Goal: Information Seeking & Learning: Learn about a topic

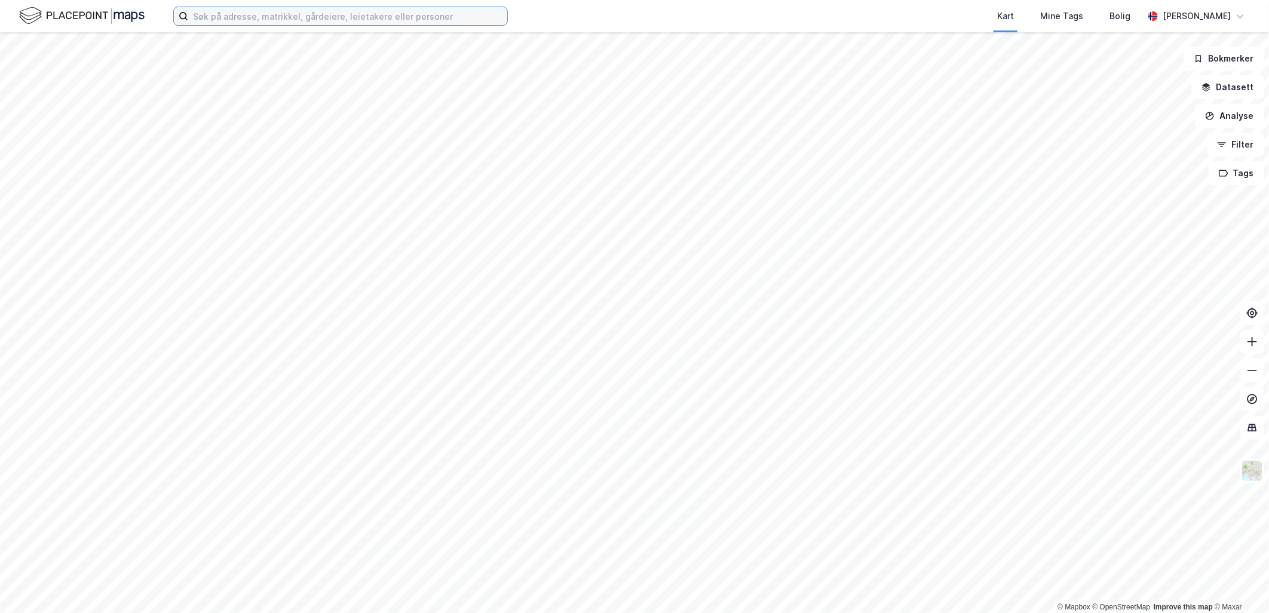
click at [235, 19] on input at bounding box center [347, 16] width 319 height 18
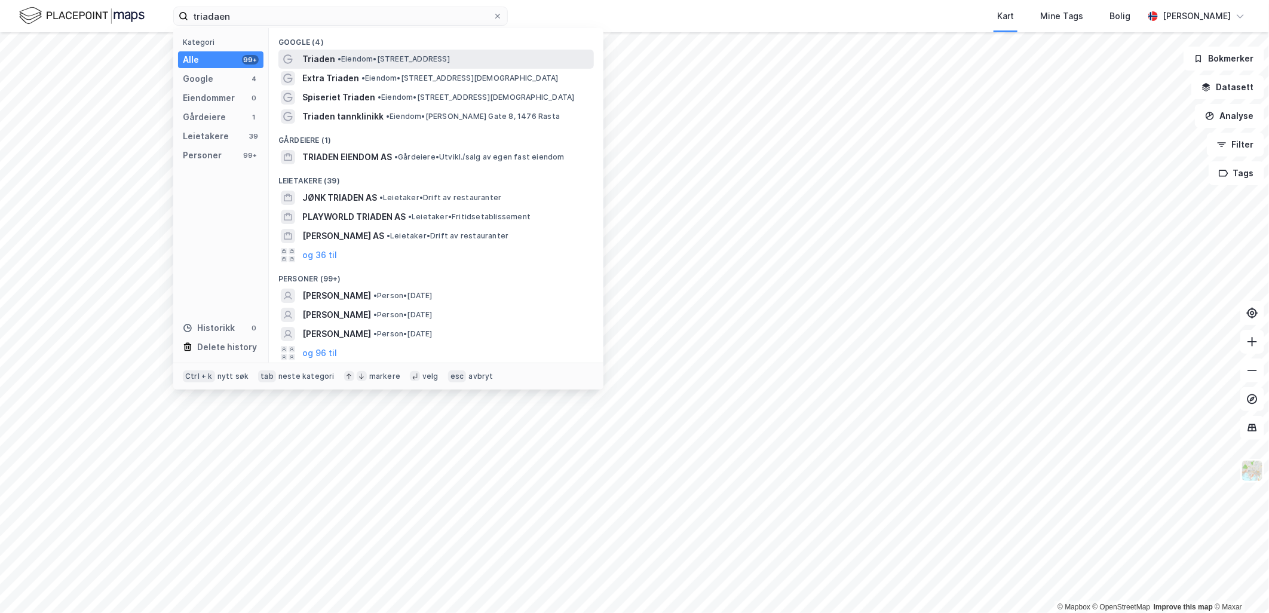
click at [338, 57] on span "•" at bounding box center [340, 58] width 4 height 9
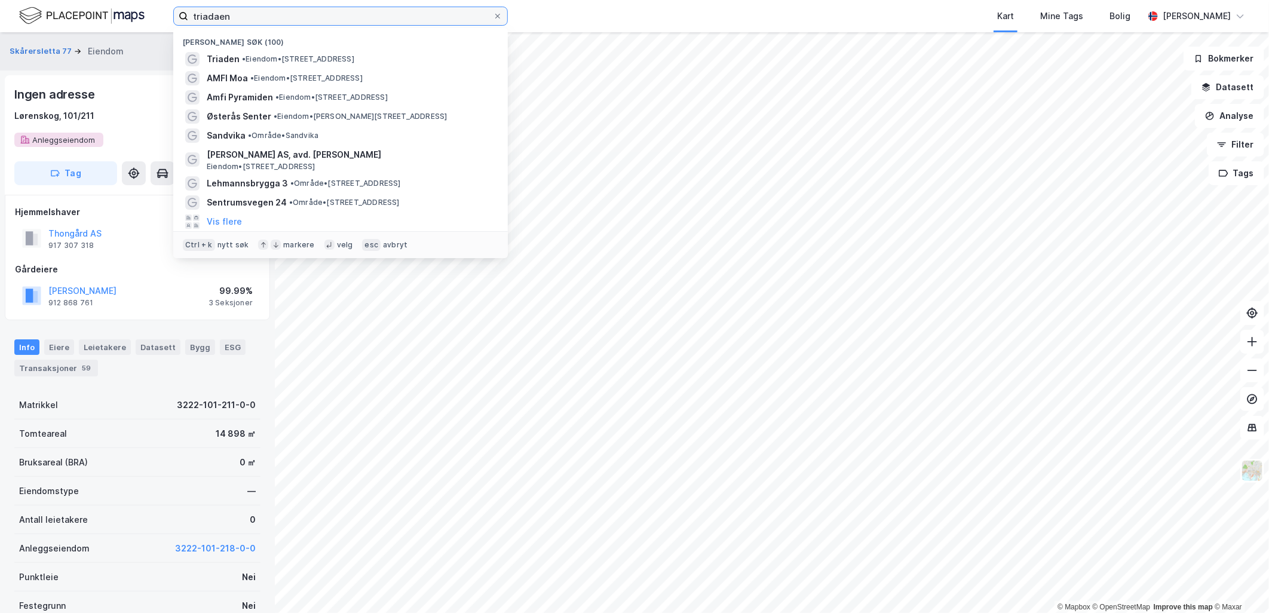
drag, startPoint x: 260, startPoint y: 16, endPoint x: 20, endPoint y: 5, distance: 239.8
click at [22, 4] on div "triadaen Nylige søk (100) Triaden • Eiendom • [STREET_ADDRESS] AMFI Moa • Eiend…" at bounding box center [634, 16] width 1269 height 32
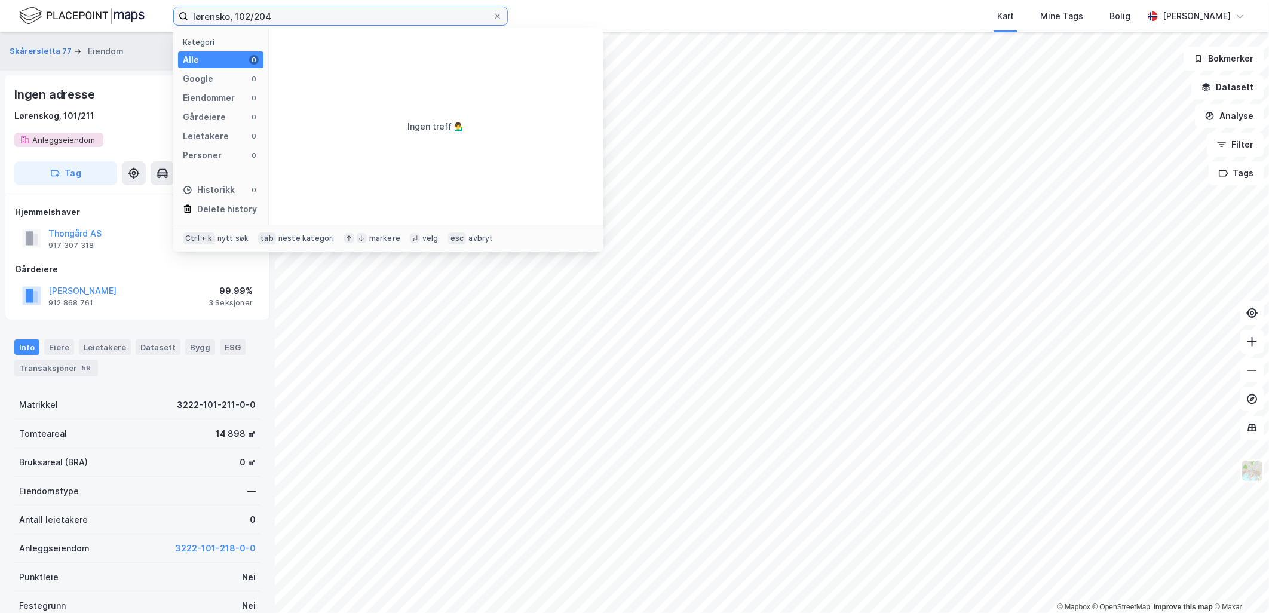
click at [230, 14] on input "lørensko, 102/204" at bounding box center [340, 16] width 305 height 18
type input "lørenskog, 102/204"
click at [283, 14] on input "lørenskog, 102/204" at bounding box center [340, 16] width 305 height 18
drag, startPoint x: 283, startPoint y: 14, endPoint x: 119, endPoint y: 18, distance: 163.7
click at [119, 18] on div "lørenskog, 102/204 Kategori Alle 0 Google 0 Eiendommer 0 Gårdeiere 0 Leietakere…" at bounding box center [634, 16] width 1269 height 32
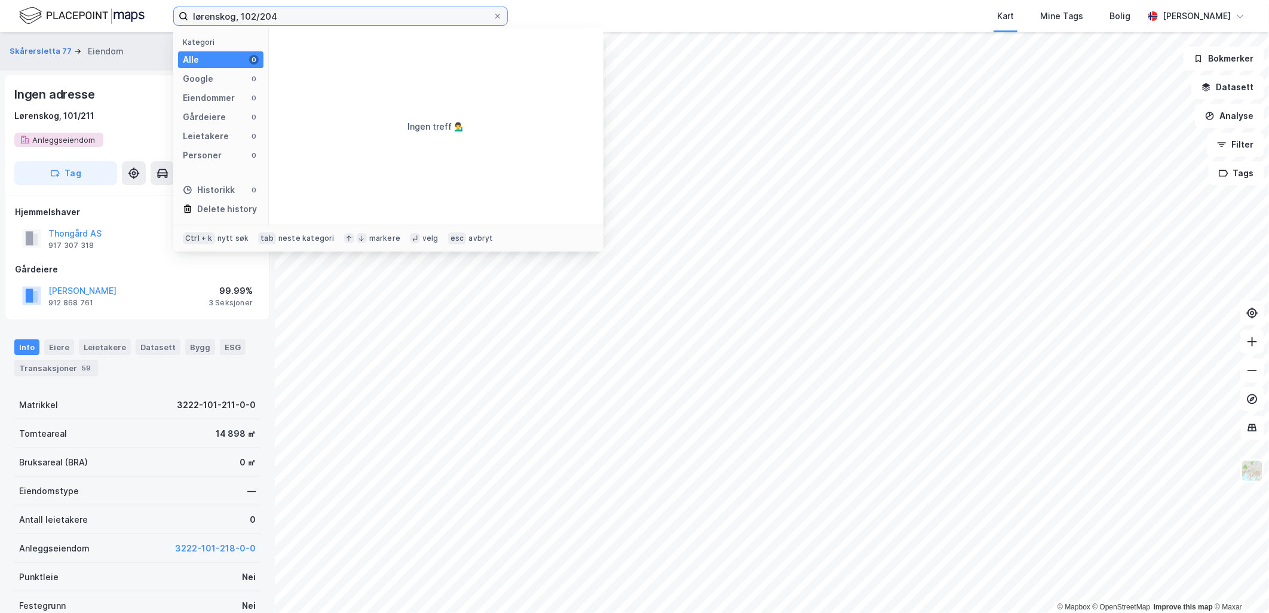
click at [283, 18] on input "lørenskog, 102/204" at bounding box center [340, 16] width 305 height 18
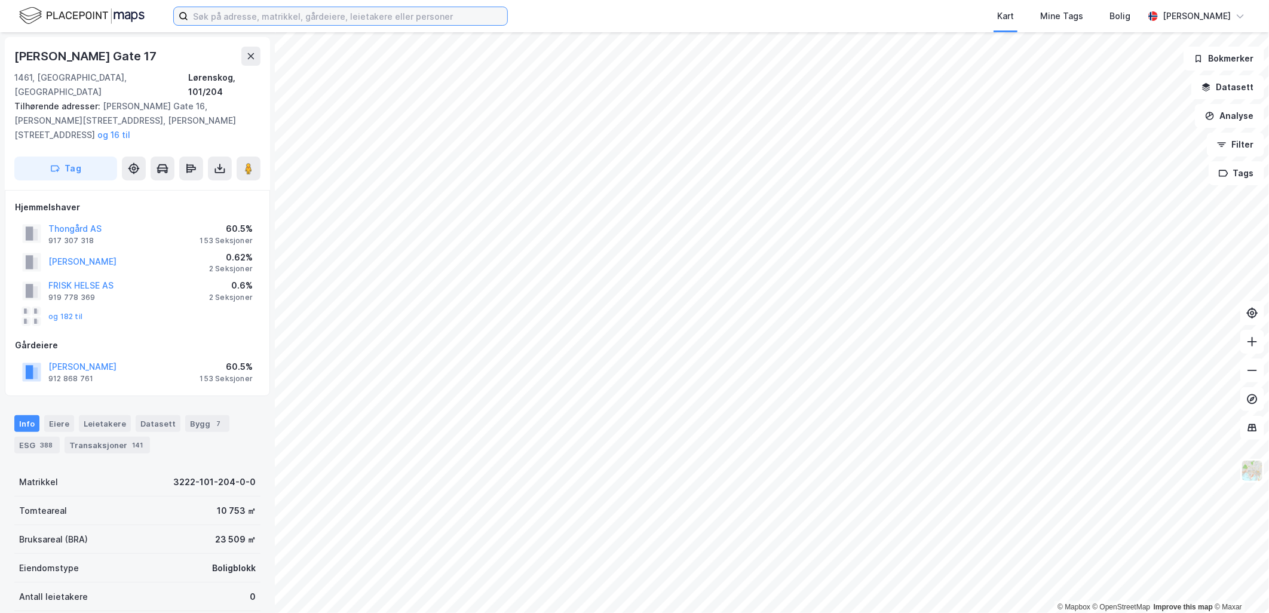
click at [223, 22] on input at bounding box center [347, 16] width 319 height 18
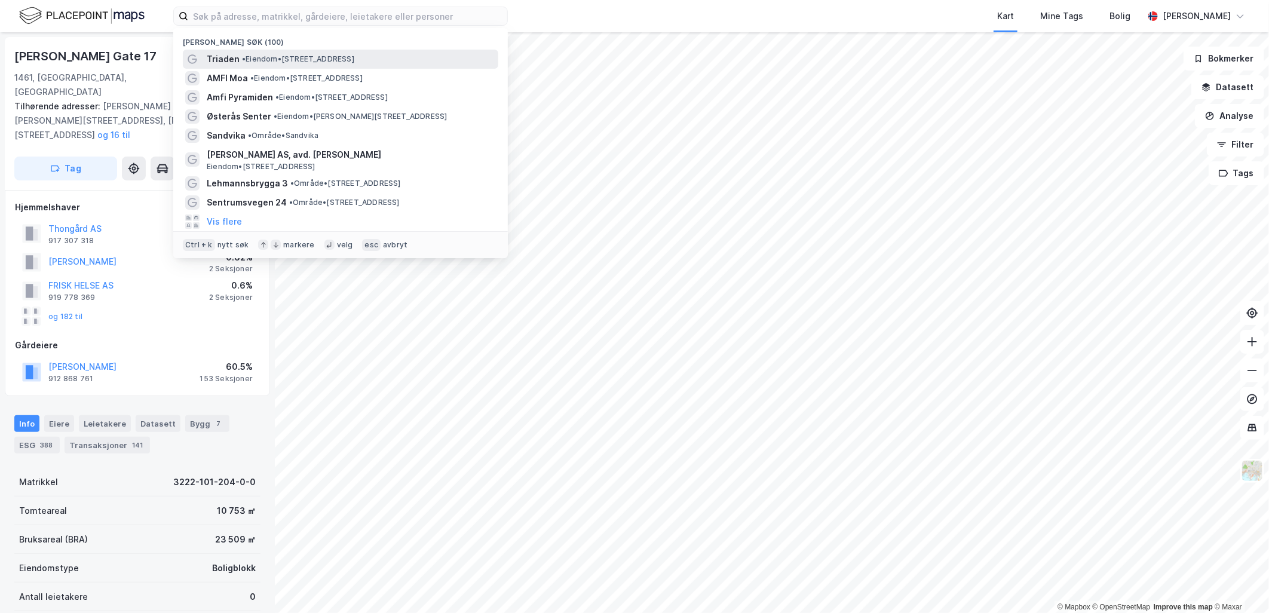
click at [227, 50] on div "Triaden • Eiendom • [STREET_ADDRESS]" at bounding box center [340, 59] width 315 height 19
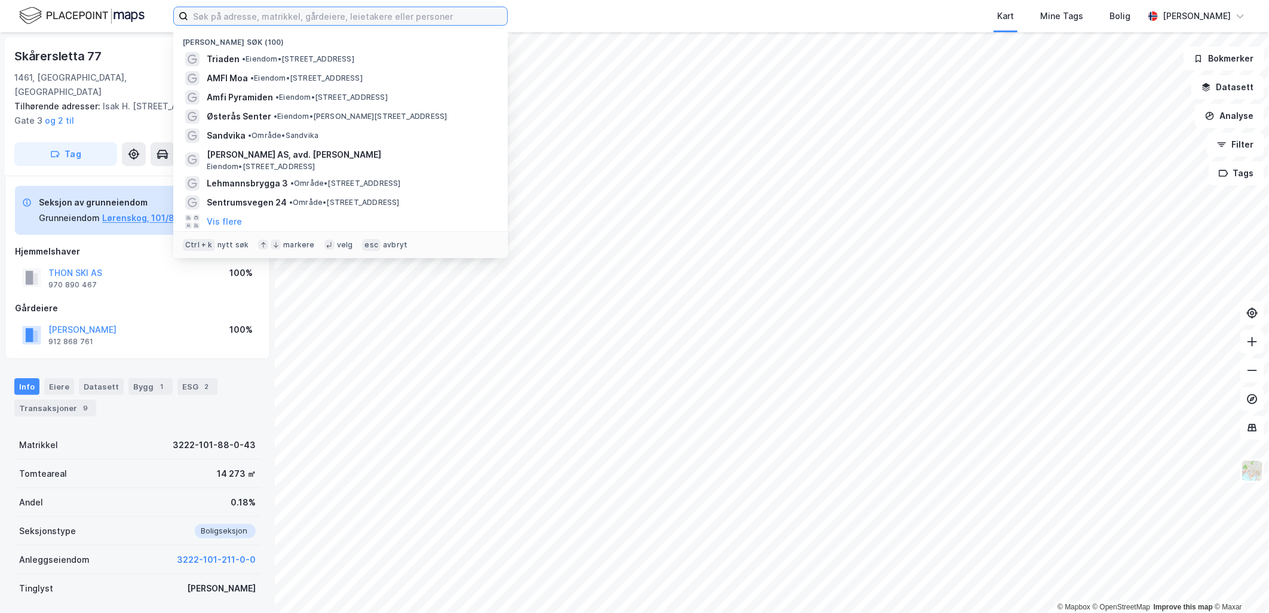
click at [229, 13] on input at bounding box center [347, 16] width 319 height 18
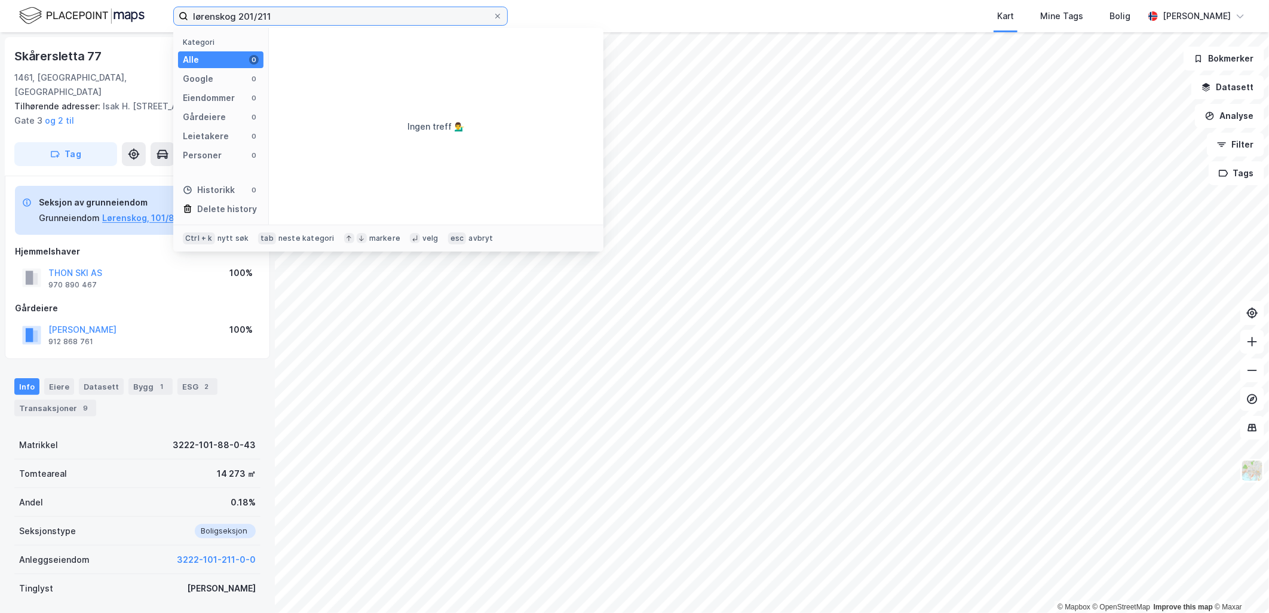
drag, startPoint x: 235, startPoint y: 14, endPoint x: 237, endPoint y: 1, distance: 13.3
click at [235, 14] on input "lørenskog 201/211" at bounding box center [340, 16] width 305 height 18
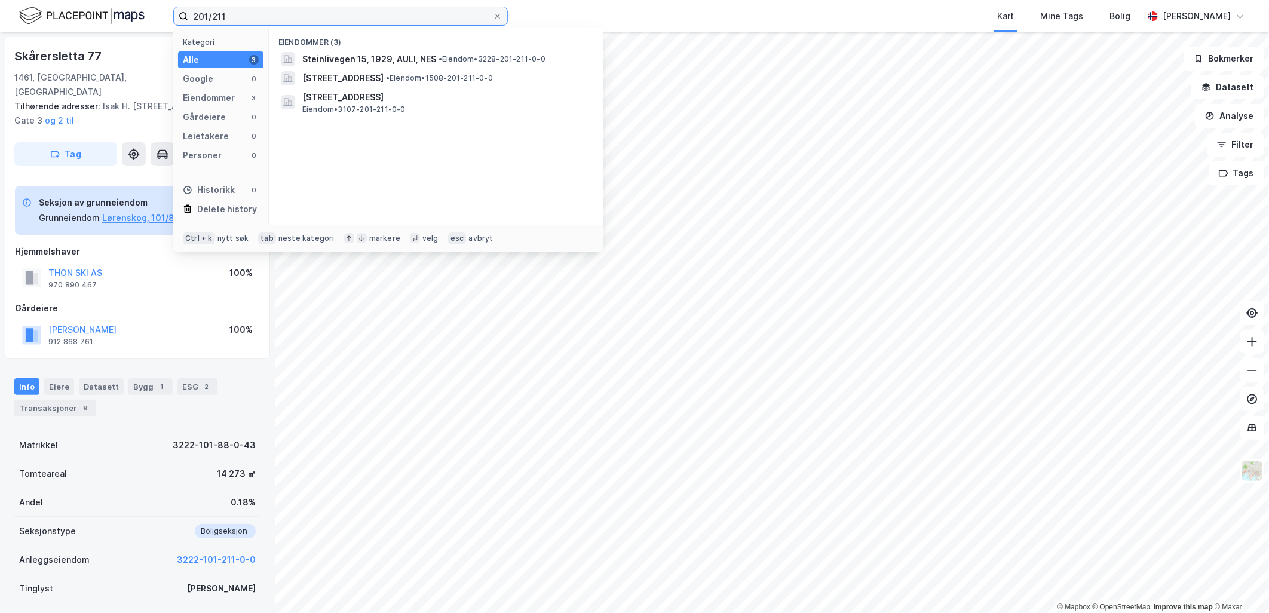
click at [247, 20] on input "201/211" at bounding box center [340, 16] width 305 height 18
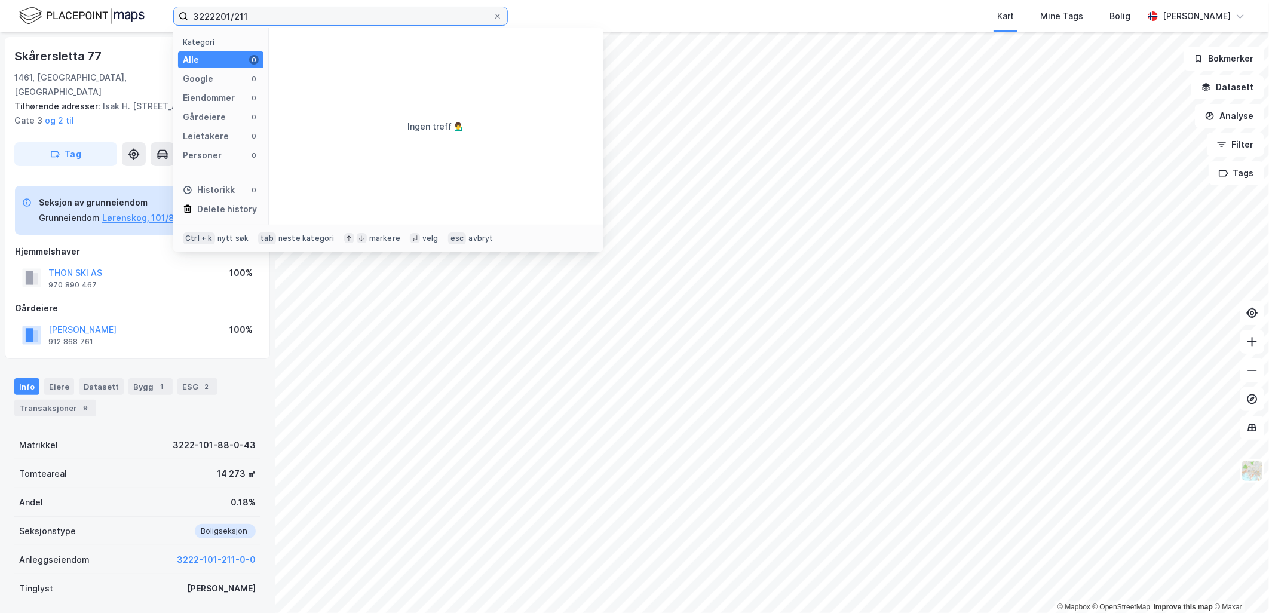
type input "3222-201/211"
drag, startPoint x: 265, startPoint y: 14, endPoint x: 116, endPoint y: -6, distance: 150.1
click at [116, 0] on html "3222-201/211 Kategori Alle 0 Google 0 Eiendommer 0 Gårdeiere 0 Leietakere 0 Per…" at bounding box center [634, 306] width 1269 height 613
